Goal: Task Accomplishment & Management: Manage account settings

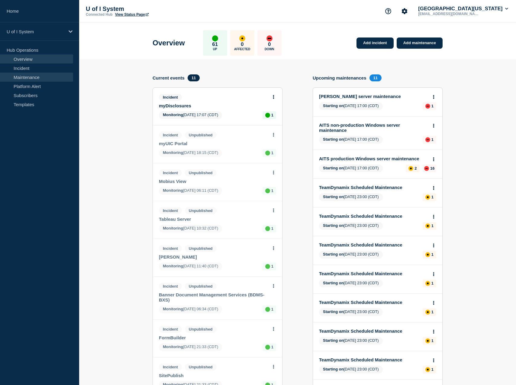
click at [23, 74] on link "Maintenance" at bounding box center [36, 77] width 73 height 9
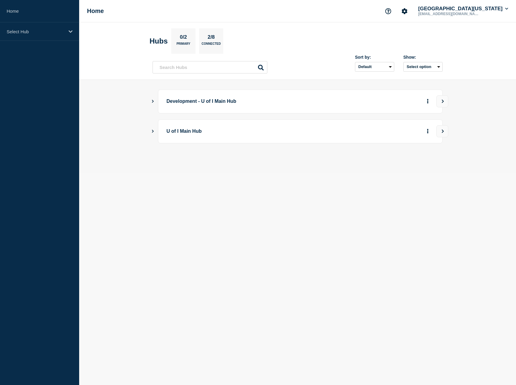
click at [151, 132] on icon "Show Connected Hubs" at bounding box center [153, 130] width 4 height 3
click at [427, 165] on button "More actions" at bounding box center [428, 161] width 8 height 11
click at [330, 161] on div "down" at bounding box center [327, 161] width 5 height 5
click at [329, 163] on div "down" at bounding box center [327, 161] width 5 height 5
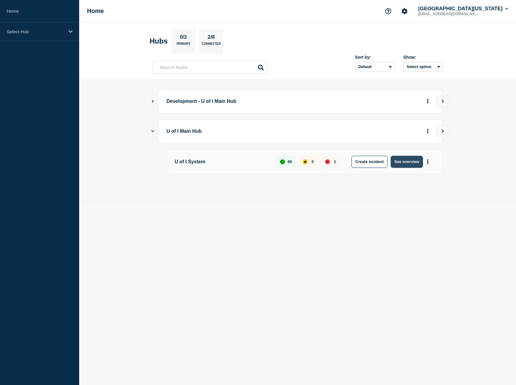
click at [402, 167] on button "See overview" at bounding box center [407, 162] width 32 height 12
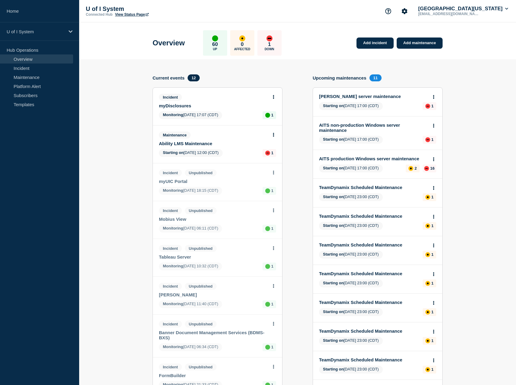
click at [182, 148] on div "Maintenance Ability LMS Maintenance Starting on [DATE] 12:00 (CDT) 1" at bounding box center [217, 143] width 129 height 37
click at [275, 134] on icon at bounding box center [273, 135] width 1 height 4
click at [275, 160] on link "Edit maintenance" at bounding box center [273, 158] width 33 height 5
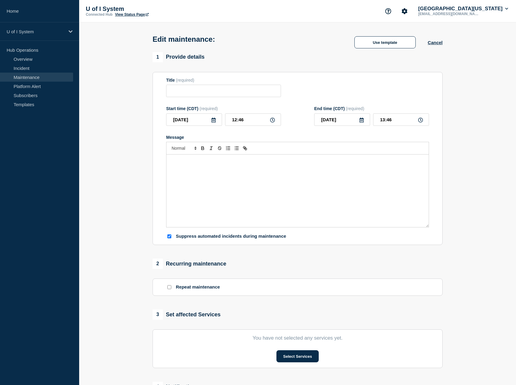
type input "Ability LMS Maintenance"
type input "[DATE]"
type input "12:00"
type input "13:00"
checkbox input "true"
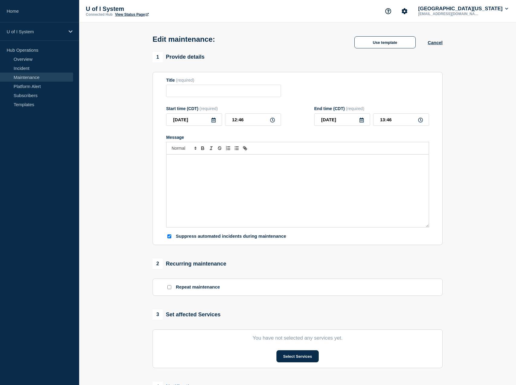
checkbox input "false"
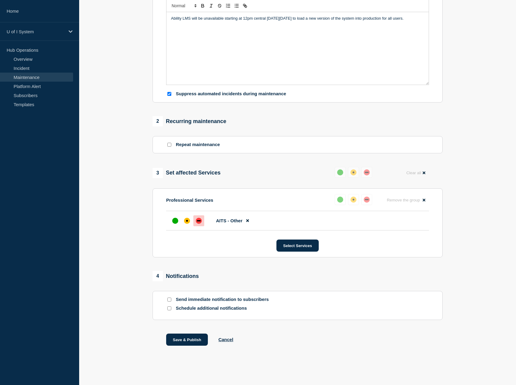
scroll to position [148, 0]
click at [178, 218] on div at bounding box center [175, 220] width 11 height 11
click at [175, 220] on div "up" at bounding box center [175, 221] width 6 height 6
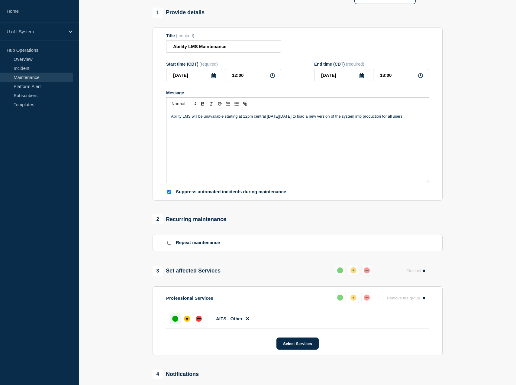
scroll to position [0, 0]
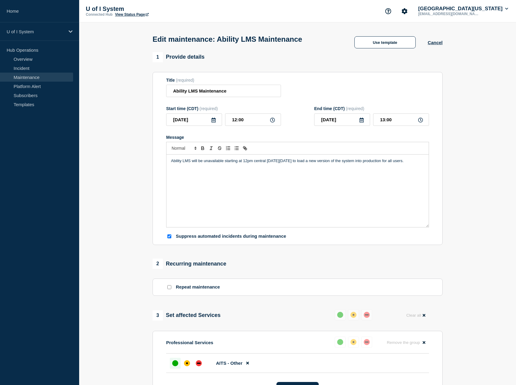
click at [22, 49] on p "Hub Operations" at bounding box center [39, 49] width 79 height 9
click at [22, 64] on link "Incident" at bounding box center [36, 67] width 73 height 9
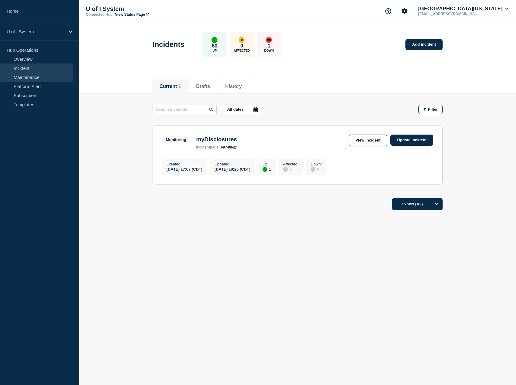
click at [19, 76] on link "Maintenance" at bounding box center [36, 77] width 73 height 9
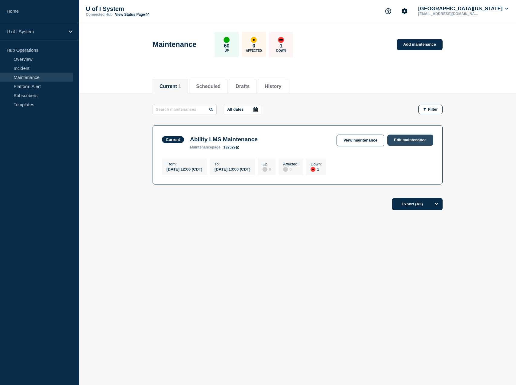
click at [409, 140] on link "Edit maintenance" at bounding box center [411, 140] width 46 height 11
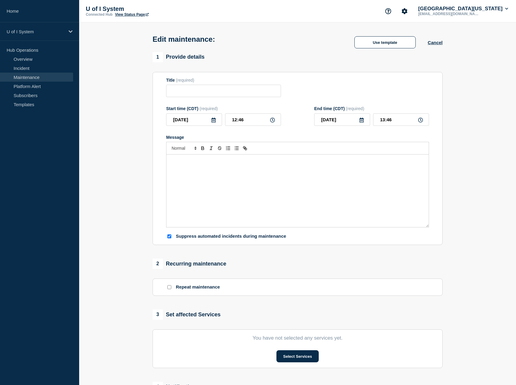
type input "Ability LMS Maintenance"
type input "[DATE]"
type input "12:00"
type input "13:00"
checkbox input "true"
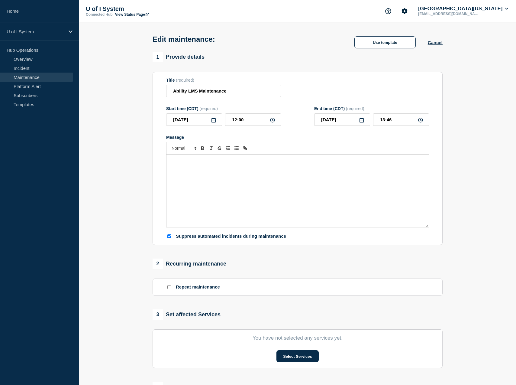
checkbox input "false"
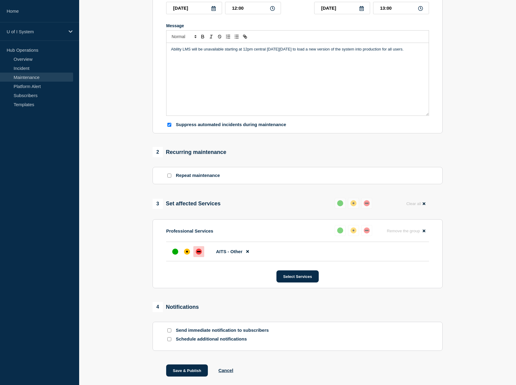
scroll to position [123, 0]
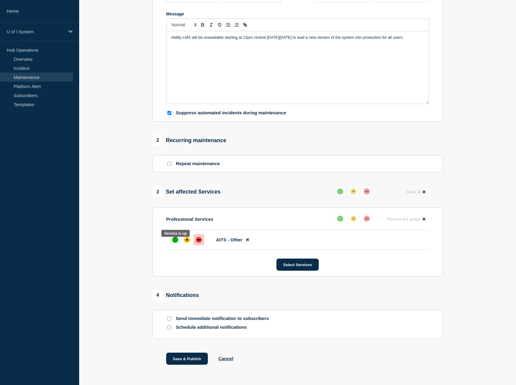
click at [172, 245] on div at bounding box center [175, 239] width 11 height 11
click at [177, 242] on div "up" at bounding box center [175, 240] width 6 height 6
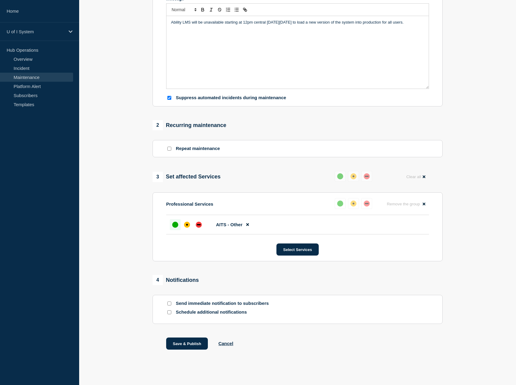
scroll to position [148, 0]
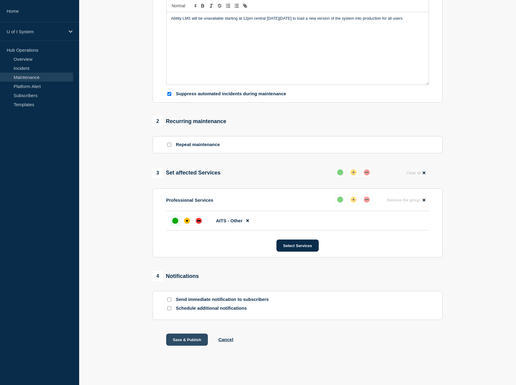
click at [200, 343] on button "Save & Publish" at bounding box center [187, 339] width 42 height 12
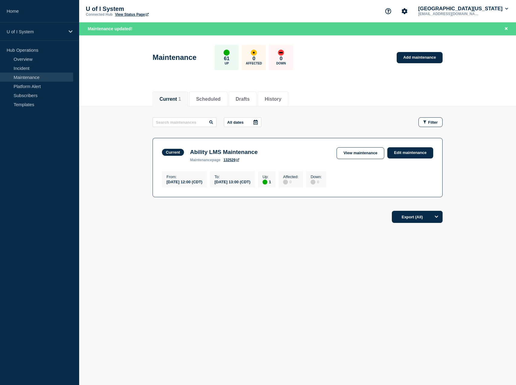
click at [185, 157] on div "Current Ability LMS Maintenance maintenance page 132529" at bounding box center [211, 154] width 99 height 15
click at [235, 160] on link "132529" at bounding box center [232, 160] width 16 height 4
click at [24, 71] on link "Incident" at bounding box center [36, 67] width 73 height 9
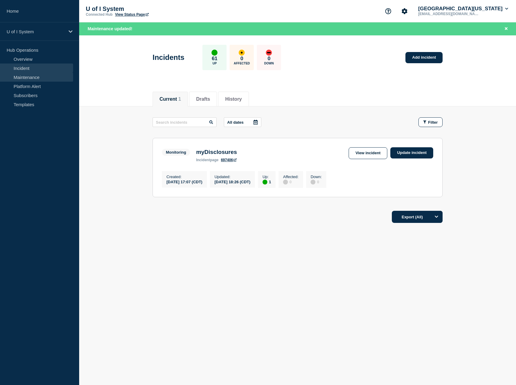
click at [25, 76] on link "Maintenance" at bounding box center [36, 77] width 73 height 9
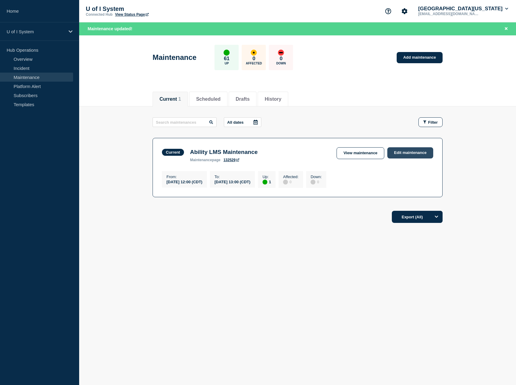
click at [409, 155] on link "Edit maintenance" at bounding box center [411, 152] width 46 height 11
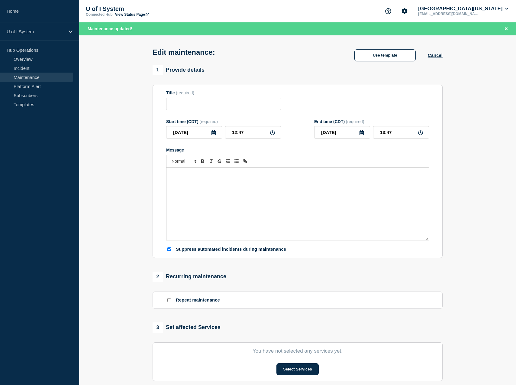
type input "Ability LMS Maintenance"
type input "[DATE]"
type input "12:00"
type input "13:00"
checkbox input "true"
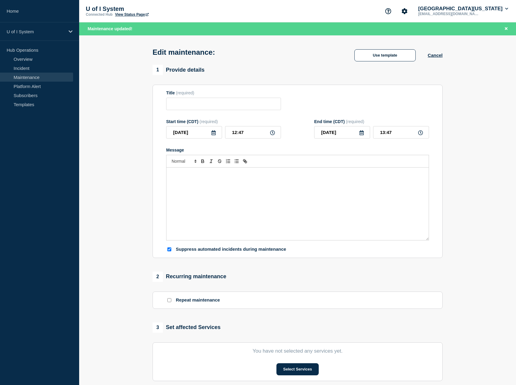
checkbox input "false"
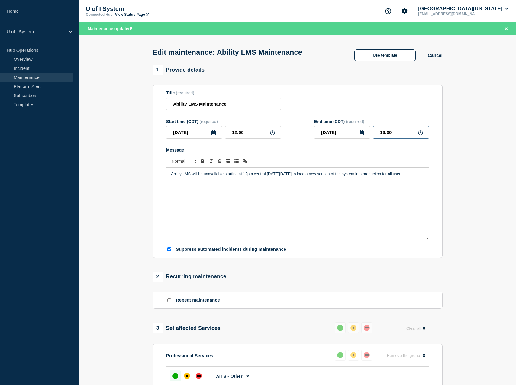
click at [383, 134] on input "13:00" at bounding box center [401, 132] width 56 height 12
drag, startPoint x: 392, startPoint y: 135, endPoint x: 387, endPoint y: 132, distance: 5.9
click at [387, 132] on input "12:00" at bounding box center [401, 132] width 56 height 12
type input "12:48"
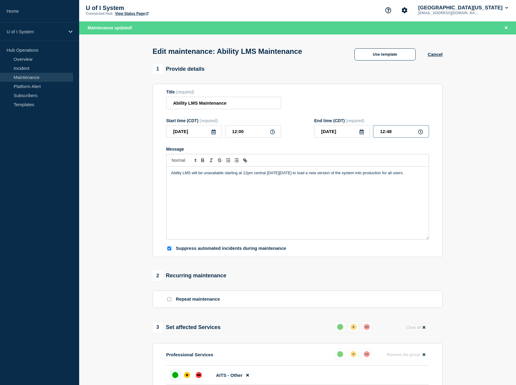
scroll to position [160, 0]
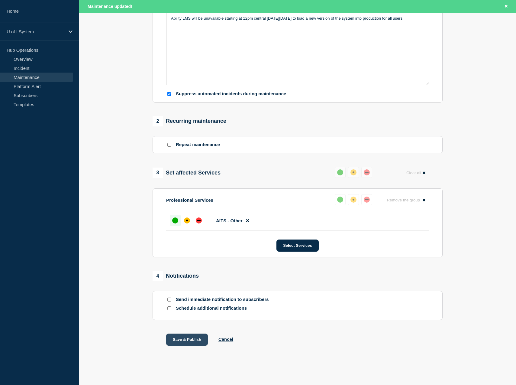
click at [189, 339] on button "Save & Publish" at bounding box center [187, 339] width 42 height 12
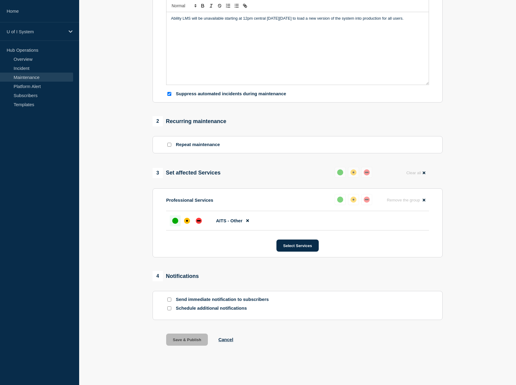
scroll to position [148, 0]
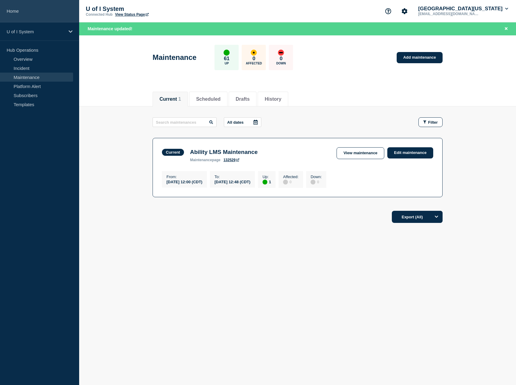
click at [25, 10] on link "Home" at bounding box center [39, 11] width 79 height 22
